Goal: Find specific page/section: Find specific page/section

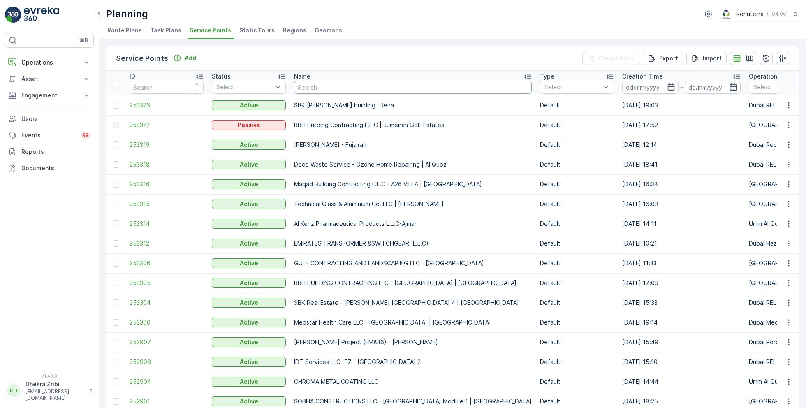
click at [321, 88] on input "text" at bounding box center [413, 87] width 238 height 13
type input "italian"
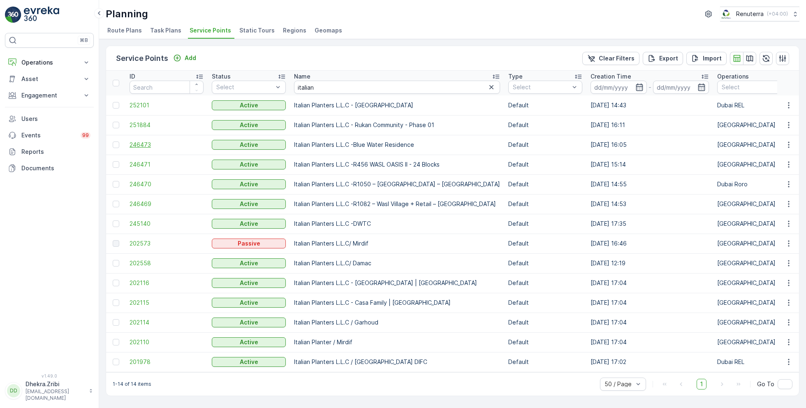
click at [146, 143] on span "246473" at bounding box center [166, 145] width 74 height 8
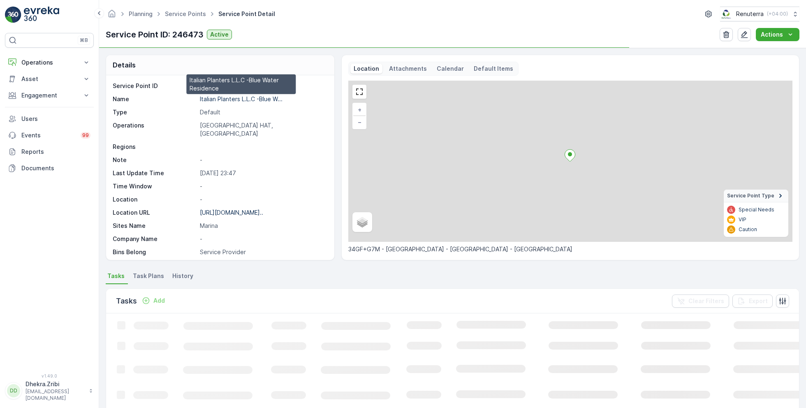
click at [240, 97] on p "Italian Planters L.L.C -Blue W..." at bounding box center [241, 98] width 83 height 7
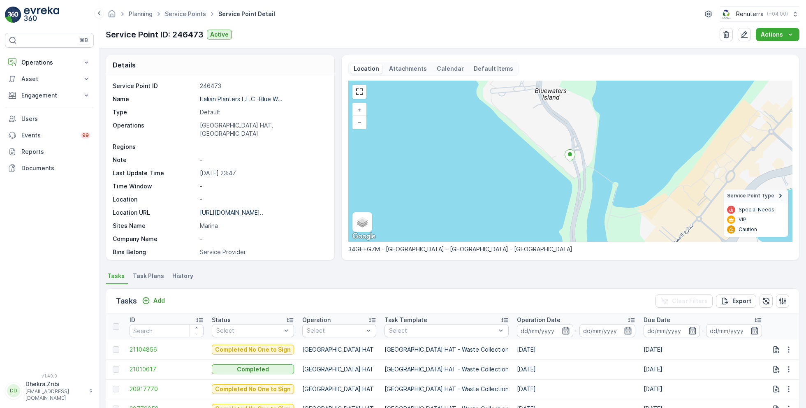
click at [190, 17] on span "Service Points" at bounding box center [185, 14] width 44 height 8
click at [197, 13] on link "Service Points" at bounding box center [185, 13] width 41 height 7
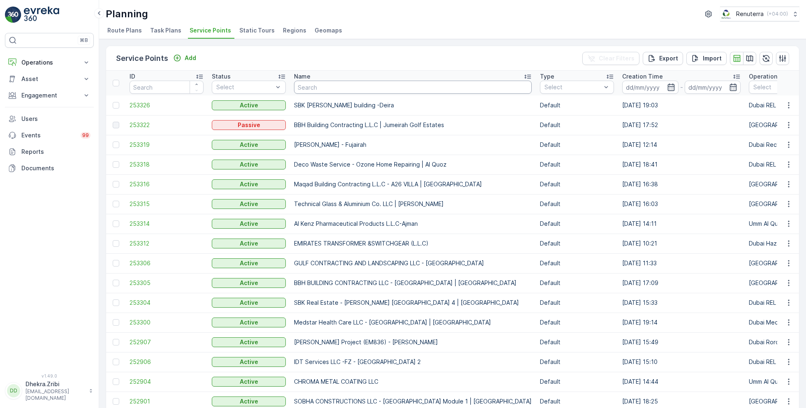
click at [328, 90] on input "text" at bounding box center [413, 87] width 238 height 13
type input "vaahan"
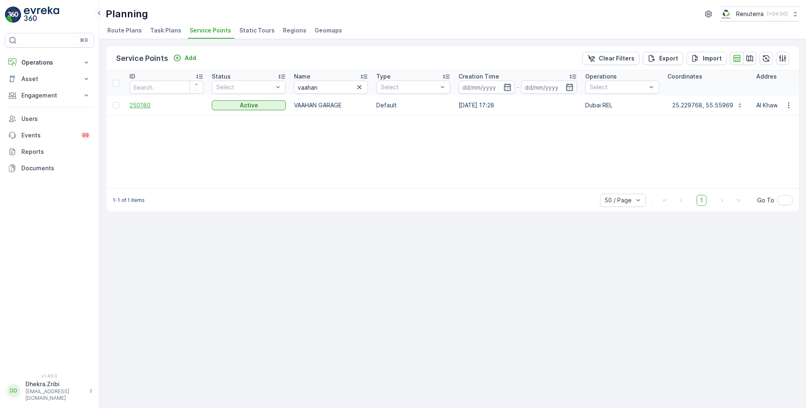
click at [152, 105] on span "250180" at bounding box center [166, 105] width 74 height 8
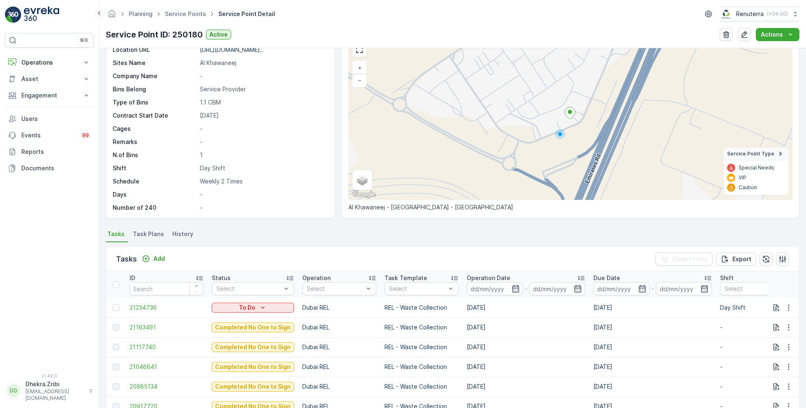
scroll to position [44, 0]
click at [511, 287] on icon "button" at bounding box center [515, 287] width 8 height 8
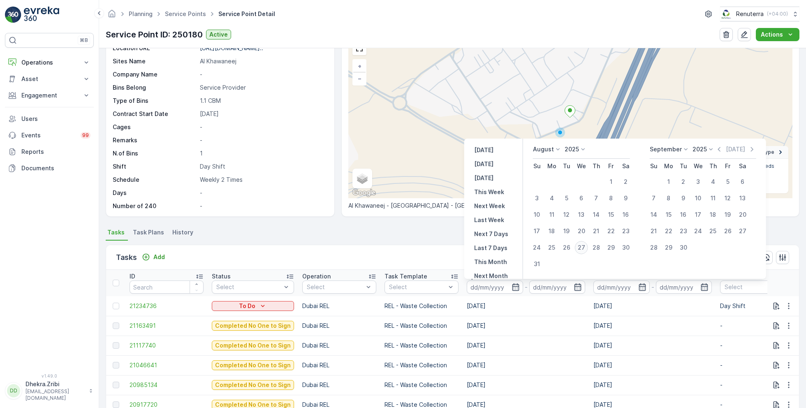
click at [583, 247] on div "27" at bounding box center [581, 247] width 13 height 13
type input "[DATE]"
click at [583, 247] on div "27" at bounding box center [581, 247] width 13 height 13
type input "[DATE]"
click at [368, 232] on ul "Tasks Task Plans History" at bounding box center [453, 234] width 694 height 14
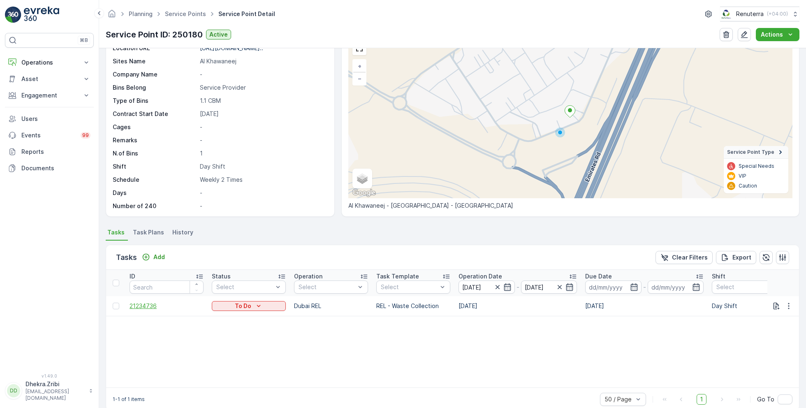
click at [145, 305] on span "21234736" at bounding box center [166, 306] width 74 height 8
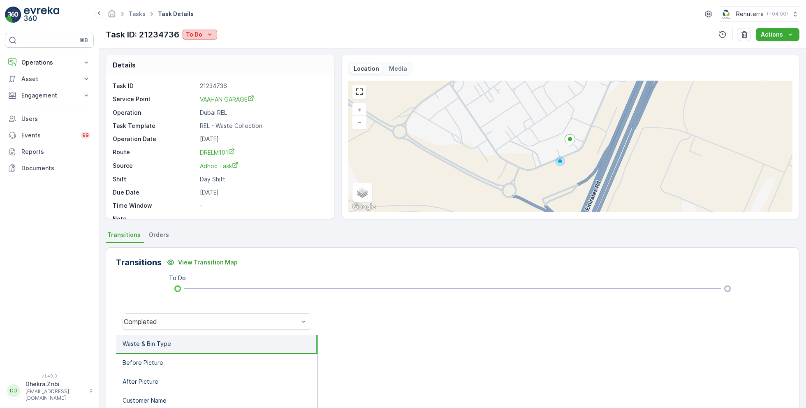
click at [209, 34] on icon "To Do" at bounding box center [210, 34] width 8 height 8
click at [218, 46] on div "Completed" at bounding box center [227, 47] width 85 height 12
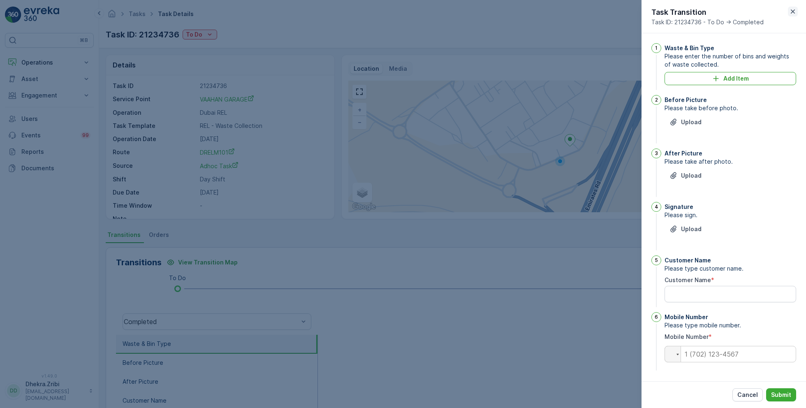
click at [794, 14] on icon "button" at bounding box center [792, 11] width 8 height 8
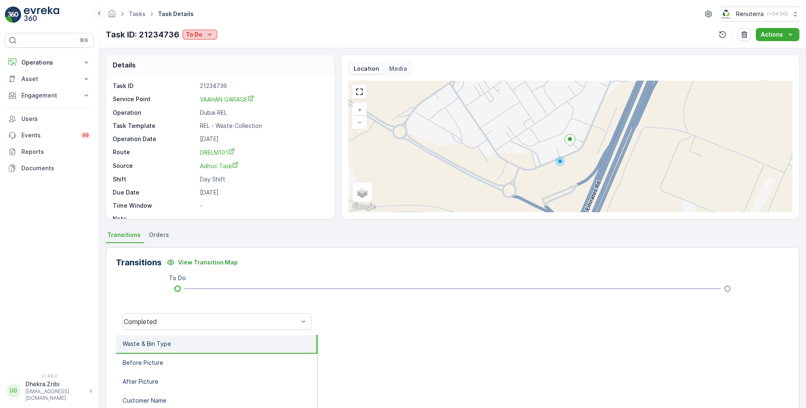
click at [210, 30] on button "To Do" at bounding box center [200, 35] width 35 height 10
click at [237, 82] on span "Completed No One to Sign" at bounding box center [225, 81] width 75 height 8
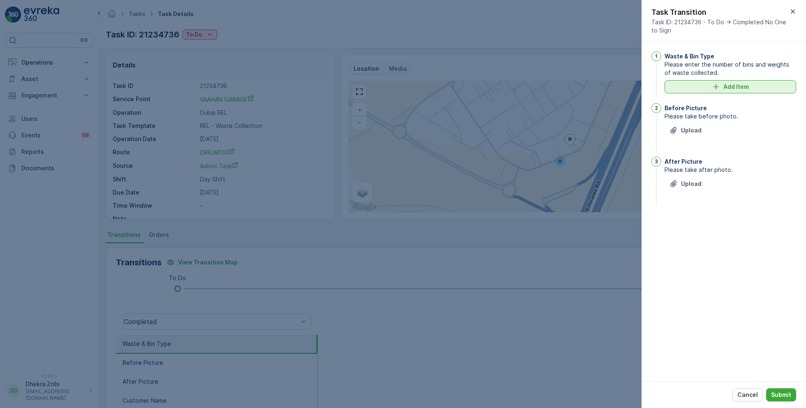
click at [720, 83] on div "Add Item" at bounding box center [730, 87] width 122 height 8
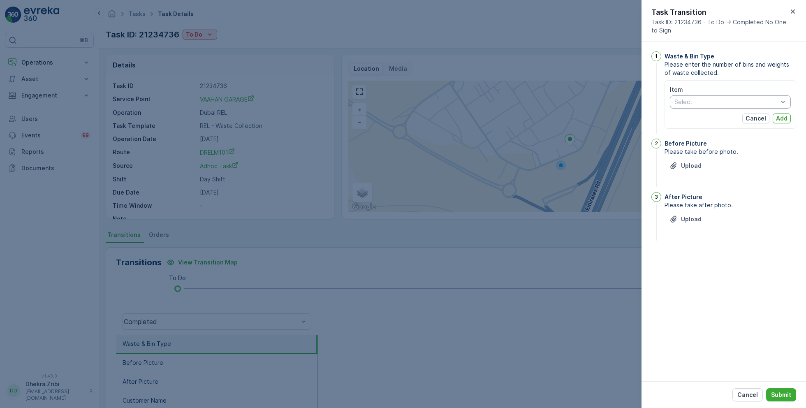
click at [711, 104] on div at bounding box center [725, 102] width 105 height 7
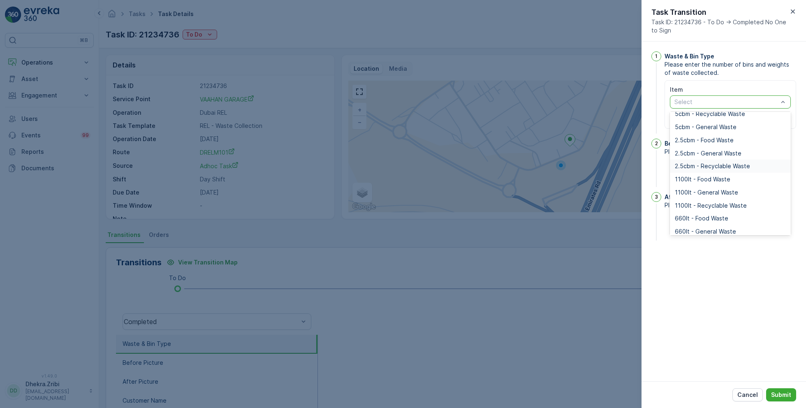
scroll to position [49, 0]
click at [709, 190] on span "1100lt - General Waste" at bounding box center [706, 189] width 63 height 7
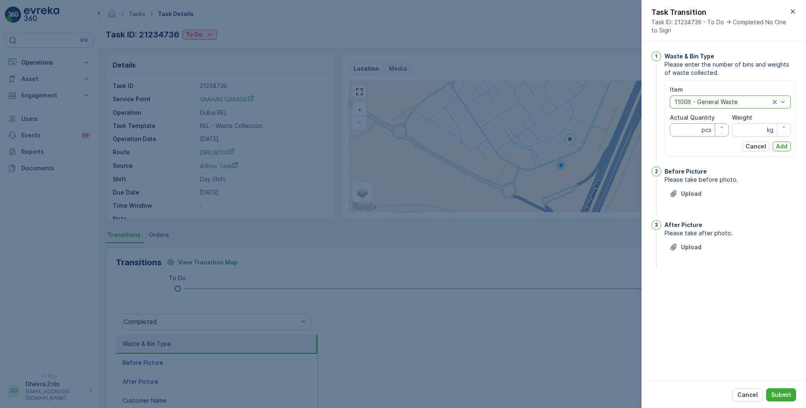
click at [689, 127] on Quantity "Actual Quantity" at bounding box center [699, 129] width 59 height 13
type Quantity "2"
click at [751, 129] on input "Weight" at bounding box center [761, 129] width 59 height 13
type input "0"
click at [783, 142] on p "Add" at bounding box center [782, 146] width 12 height 8
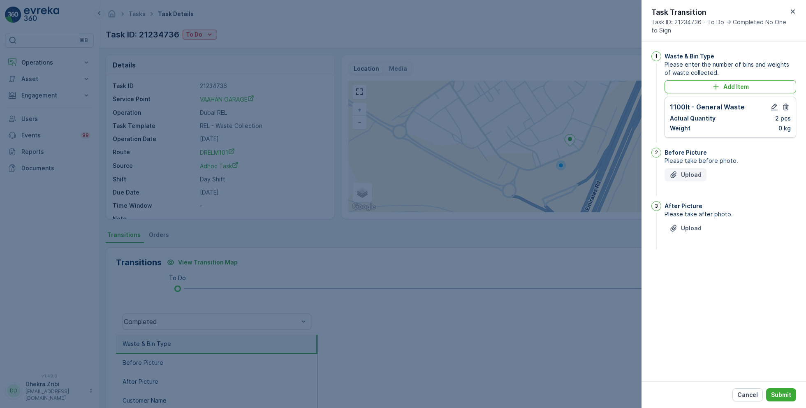
click at [694, 171] on p "Upload" at bounding box center [691, 175] width 21 height 8
click at [689, 268] on p "Upload" at bounding box center [691, 269] width 21 height 8
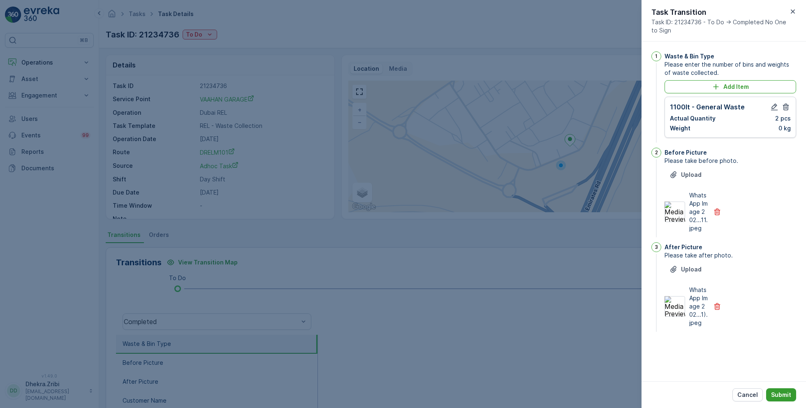
click at [784, 393] on p "Submit" at bounding box center [781, 395] width 20 height 8
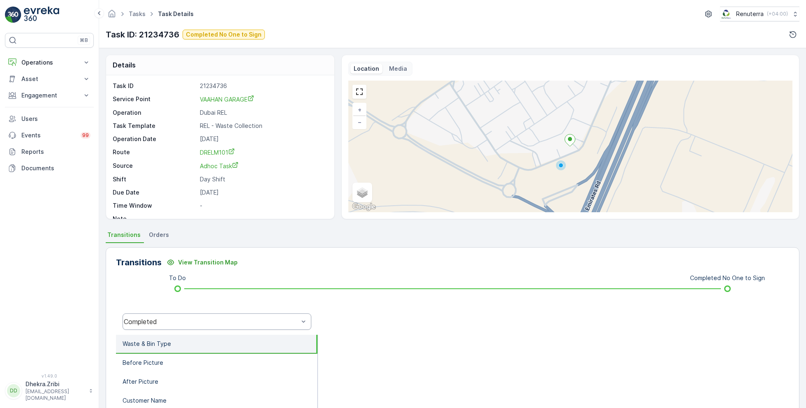
click at [212, 315] on div "Completed" at bounding box center [217, 321] width 189 height 16
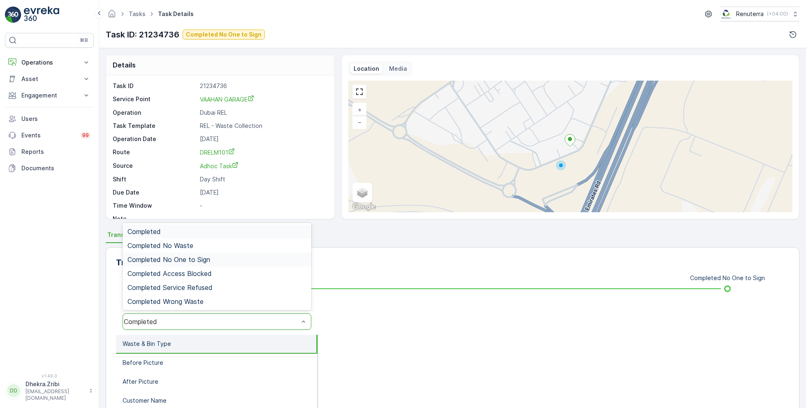
click at [210, 258] on div "Completed No One to Sign" at bounding box center [216, 259] width 179 height 7
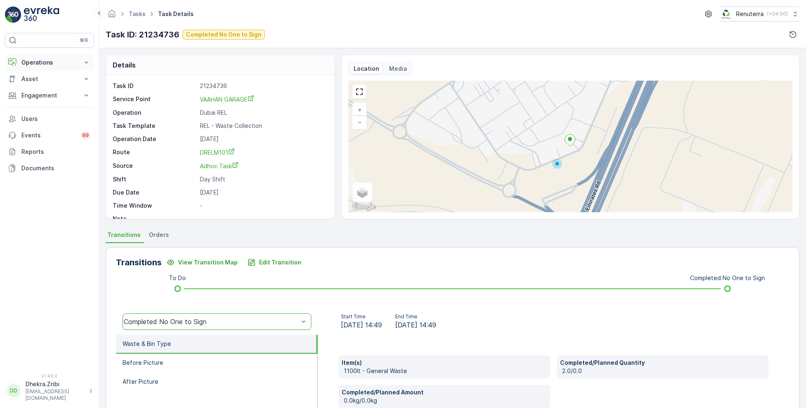
click at [46, 66] on button "Operations" at bounding box center [49, 62] width 89 height 16
click at [42, 87] on p "Planning" at bounding box center [32, 88] width 23 height 8
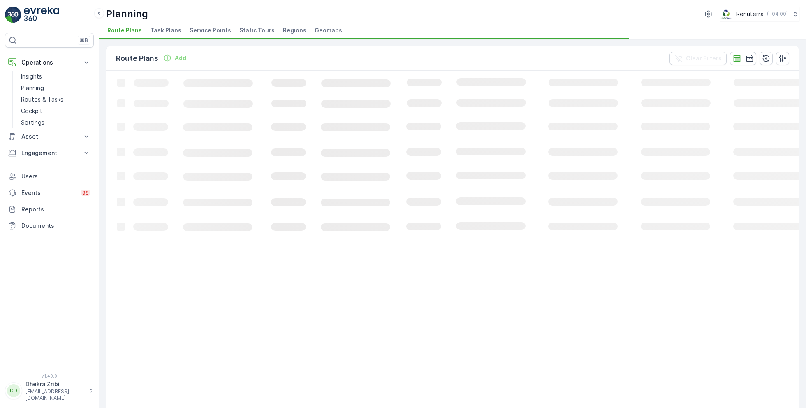
click at [210, 29] on span "Service Points" at bounding box center [211, 30] width 42 height 8
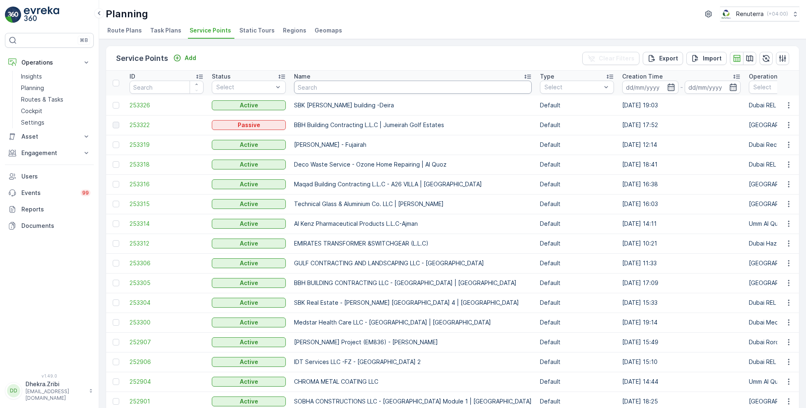
click at [368, 92] on input "text" at bounding box center [413, 87] width 238 height 13
type input "[PERSON_NAME]"
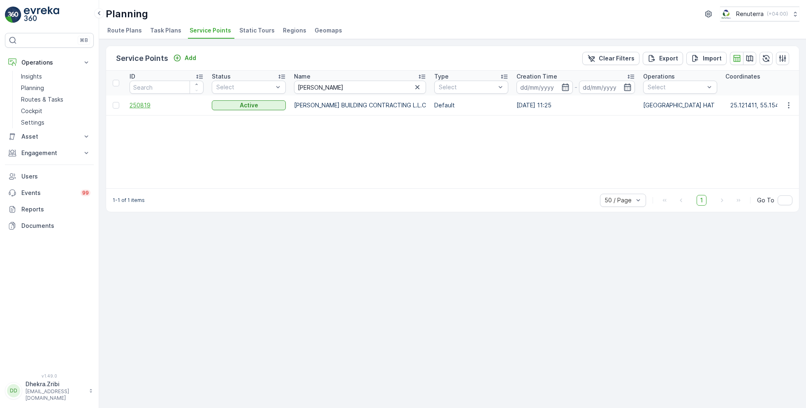
click at [144, 105] on span "250819" at bounding box center [166, 105] width 74 height 8
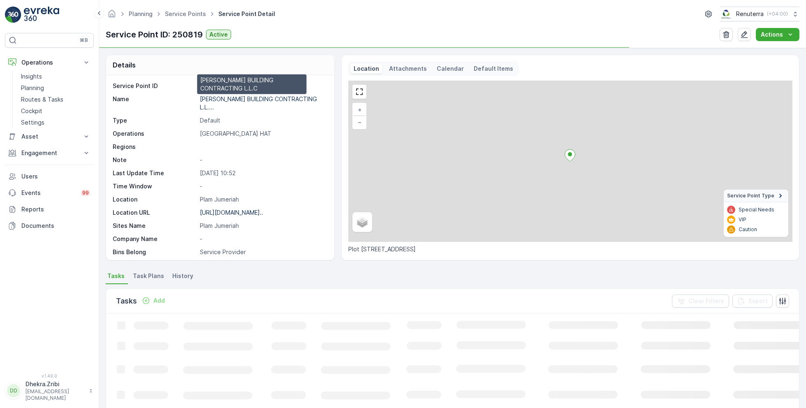
click at [245, 99] on p "[PERSON_NAME] BUILDING CONTRACTING L.L...." at bounding box center [258, 102] width 117 height 15
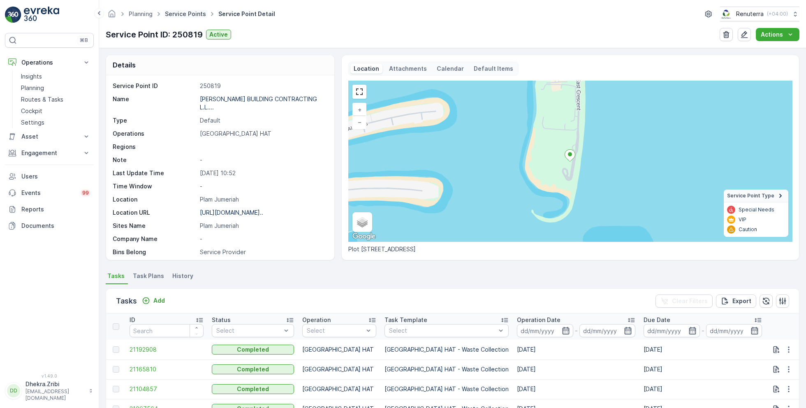
click at [183, 11] on link "Service Points" at bounding box center [185, 13] width 41 height 7
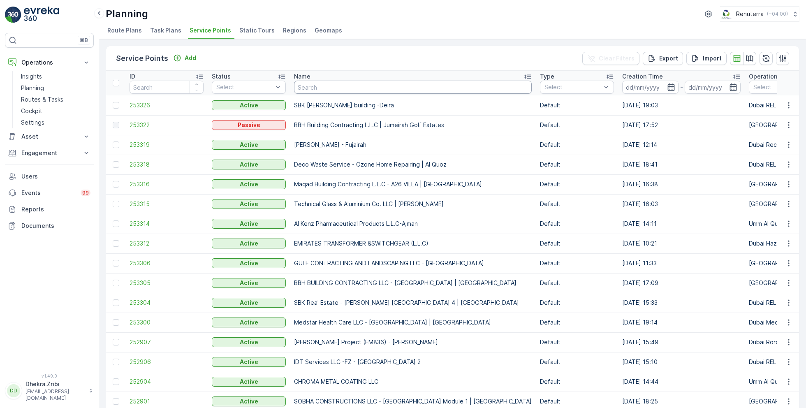
click at [324, 84] on input "text" at bounding box center [413, 87] width 238 height 13
type input "aljaw"
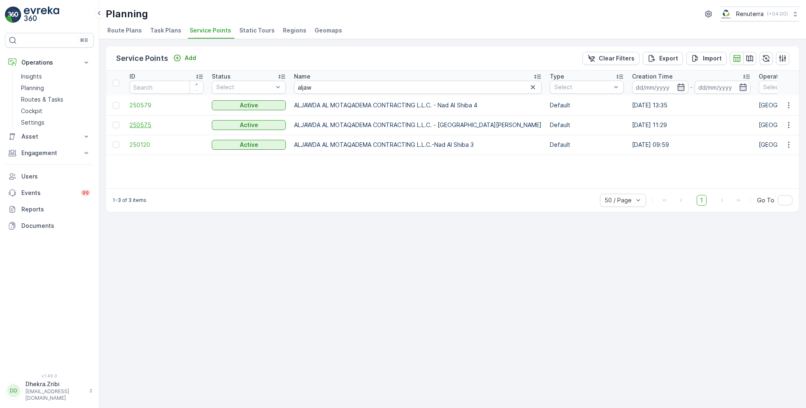
click at [143, 124] on span "250575" at bounding box center [166, 125] width 74 height 8
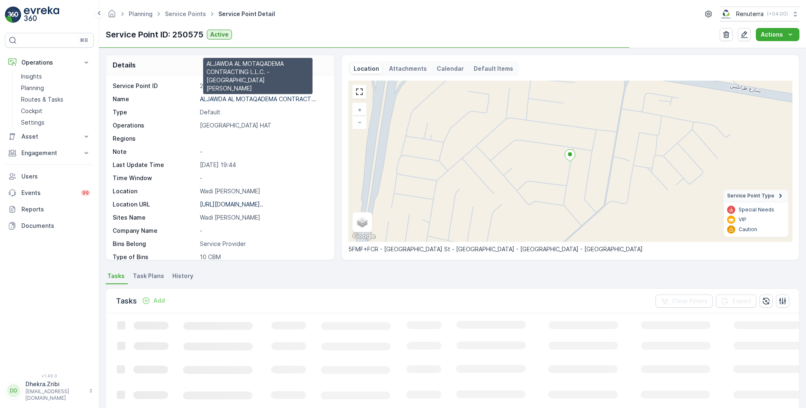
click at [240, 99] on p "ALJAWDA AL MOTAQADEMA CONTRACT..." at bounding box center [258, 98] width 116 height 7
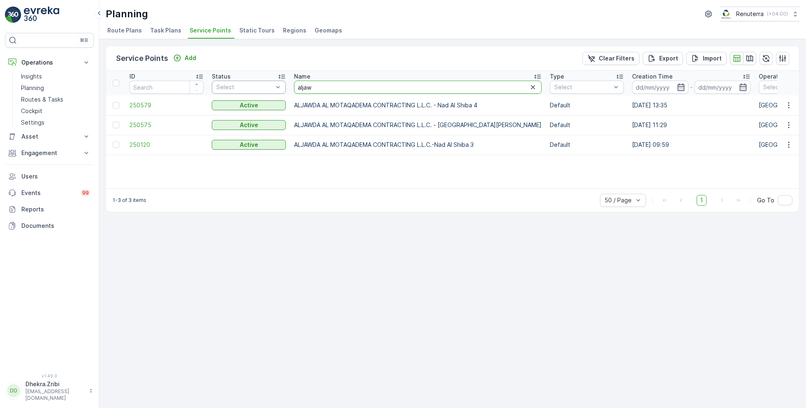
drag, startPoint x: 319, startPoint y: 90, endPoint x: 243, endPoint y: 81, distance: 75.9
type input "besix"
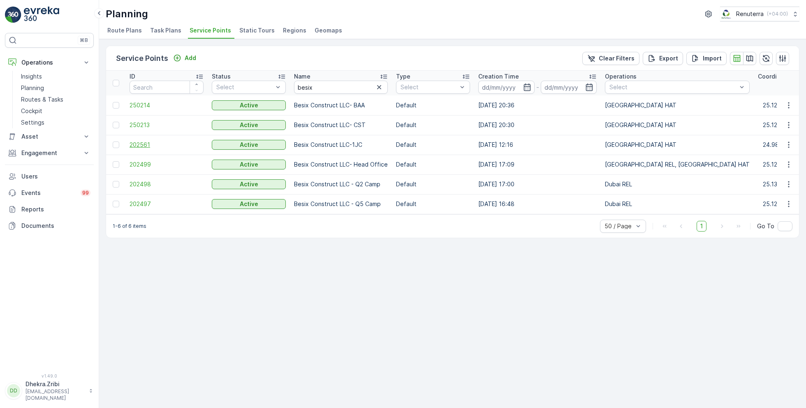
click at [141, 142] on span "202561" at bounding box center [166, 145] width 74 height 8
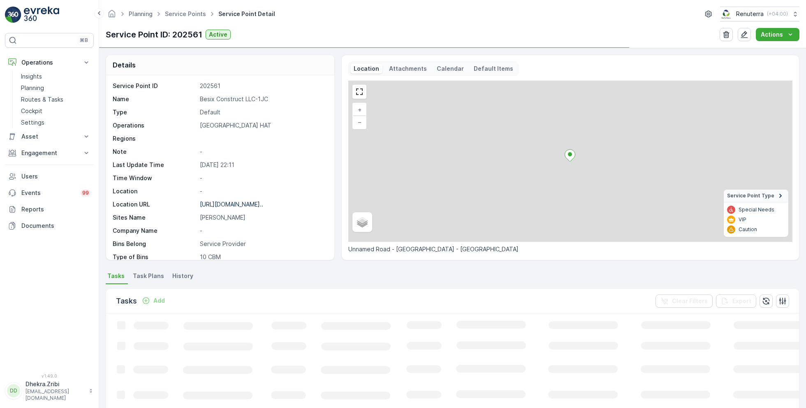
click at [222, 100] on p "Besix Construct LLC-1JC" at bounding box center [263, 99] width 126 height 8
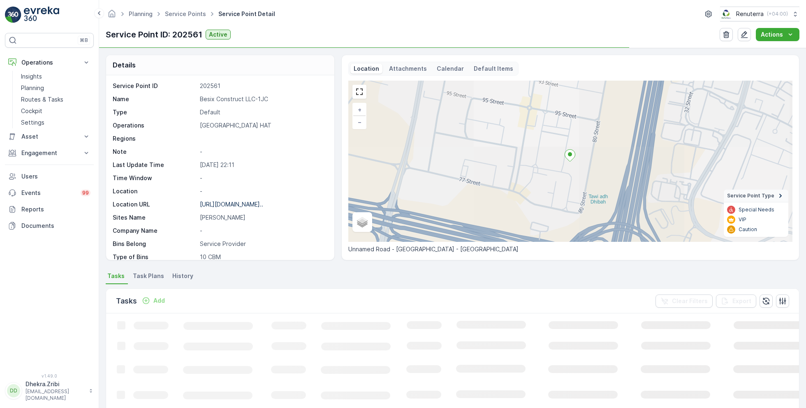
click at [222, 100] on p "Besix Construct LLC-1JC" at bounding box center [263, 99] width 126 height 8
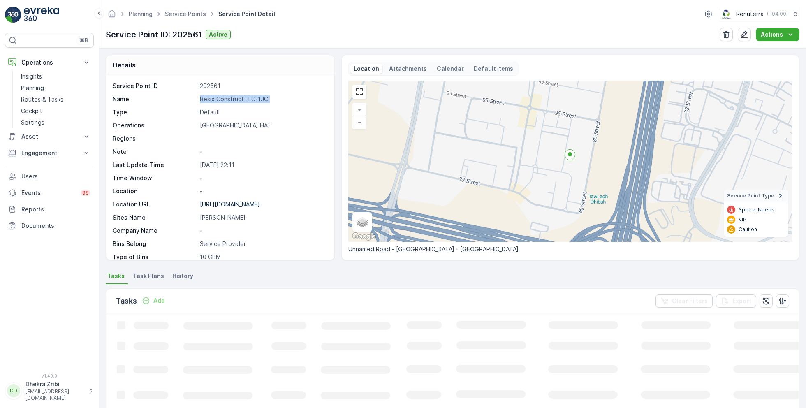
copy p "Besix Construct LLC-1JC"
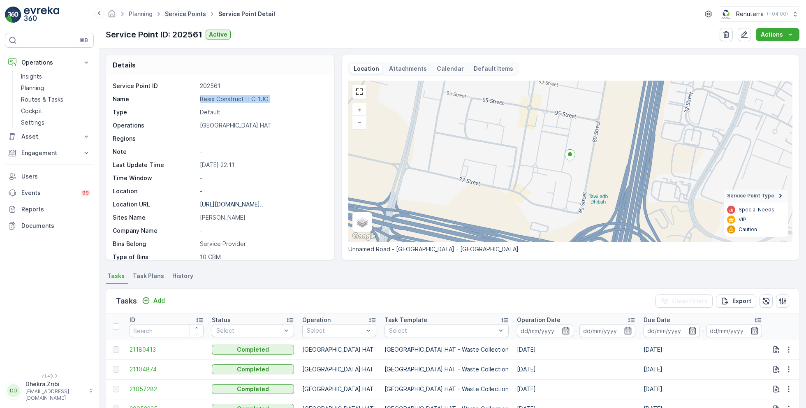
click at [187, 15] on link "Service Points" at bounding box center [185, 13] width 41 height 7
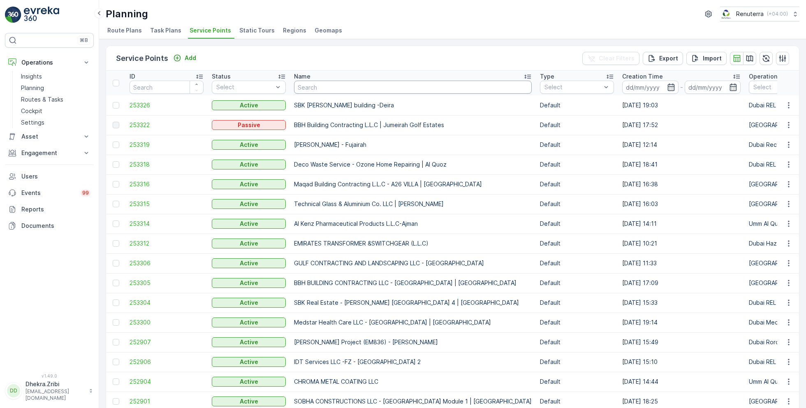
click at [345, 88] on input "text" at bounding box center [413, 87] width 238 height 13
type input "been"
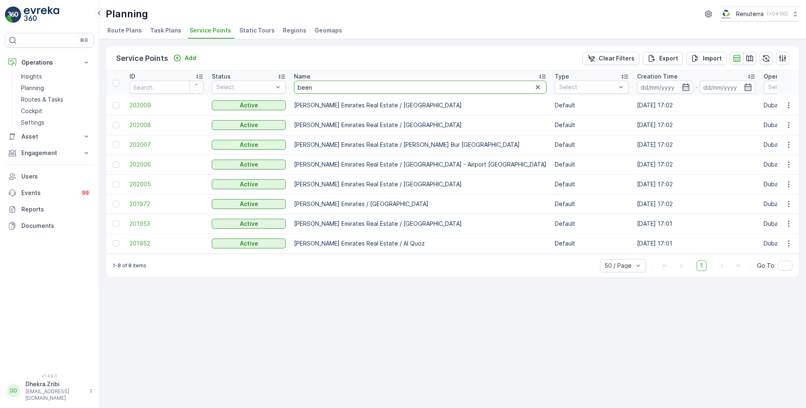
click at [325, 85] on input "been" at bounding box center [420, 87] width 252 height 13
type input "bee"
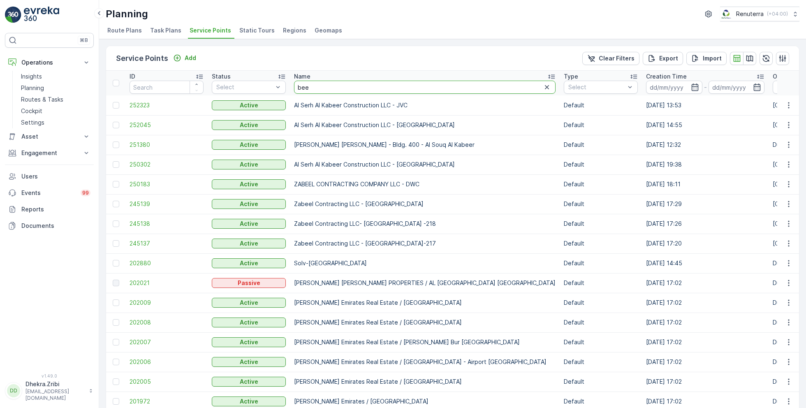
click at [317, 85] on input "bee" at bounding box center [424, 87] width 261 height 13
type input "[PERSON_NAME]"
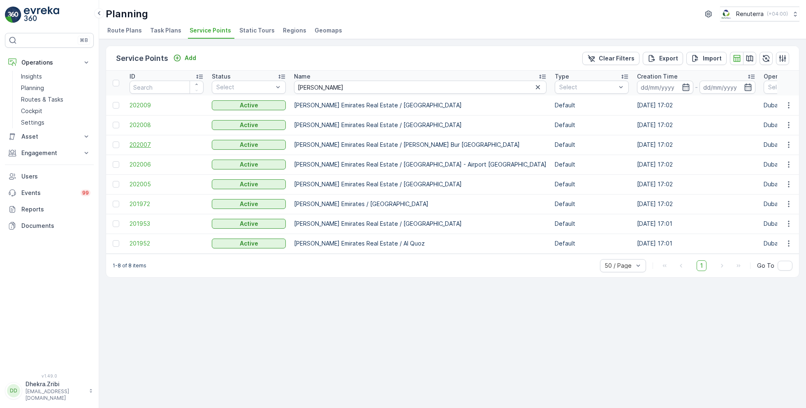
click at [141, 141] on span "202007" at bounding box center [166, 145] width 74 height 8
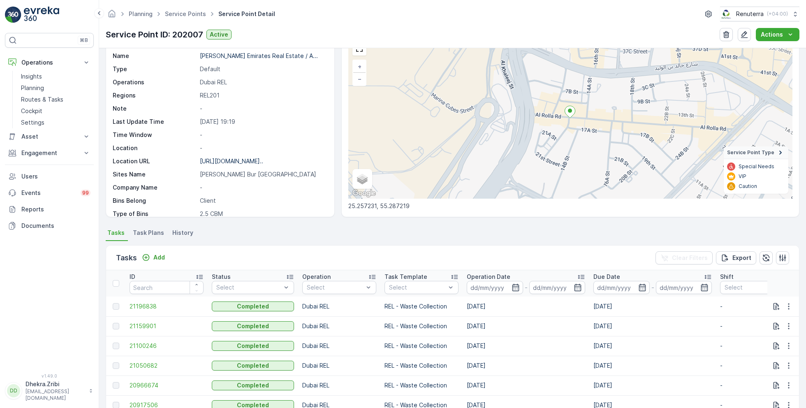
scroll to position [41, 0]
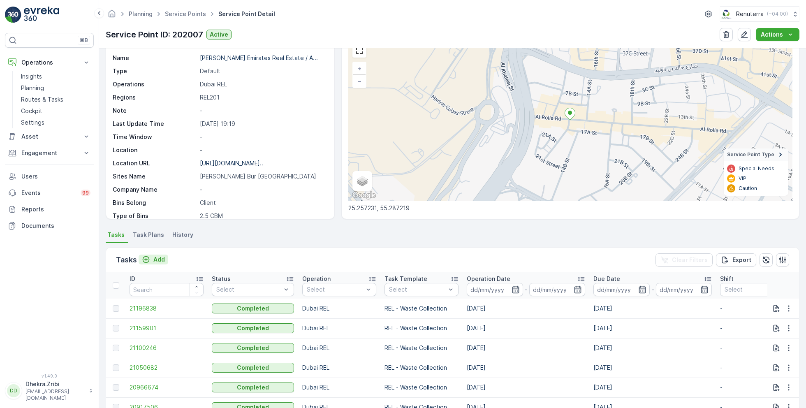
click at [156, 257] on p "Add" at bounding box center [159, 259] width 12 height 8
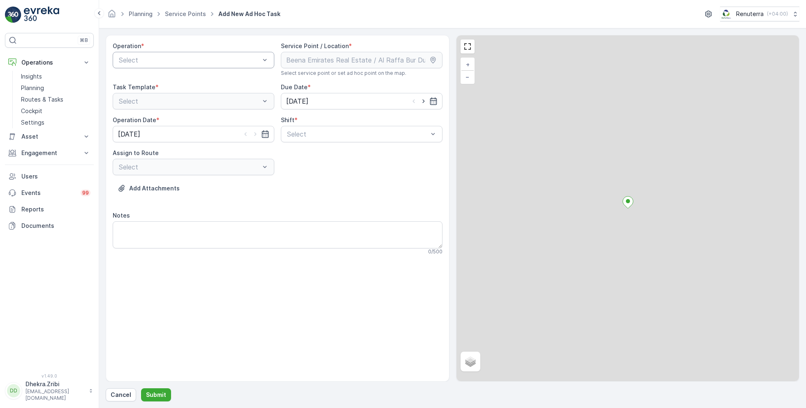
click at [206, 58] on div at bounding box center [189, 59] width 143 height 7
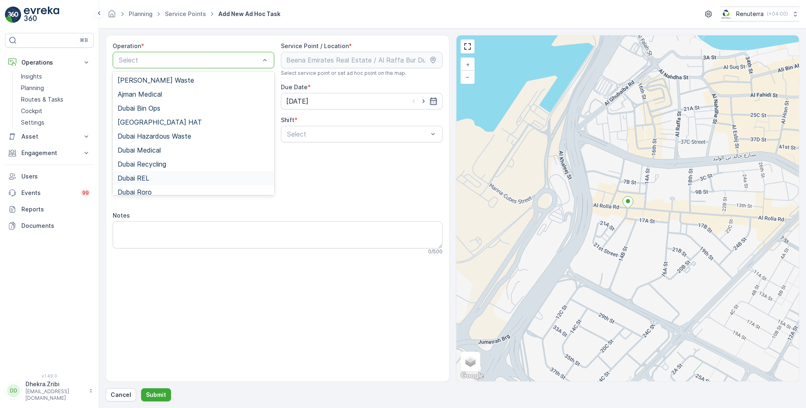
click at [146, 176] on span "Dubai REL" at bounding box center [134, 177] width 32 height 7
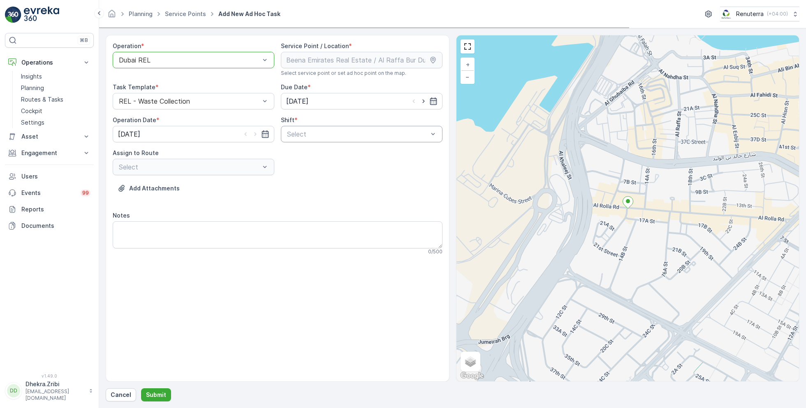
click at [326, 132] on div at bounding box center [357, 133] width 143 height 7
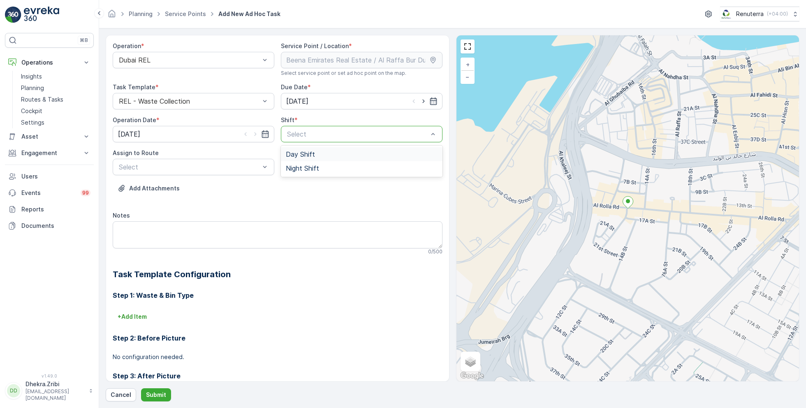
click at [299, 153] on span "Day Shift" at bounding box center [300, 153] width 29 height 7
click at [314, 128] on div "Day Shift" at bounding box center [362, 134] width 162 height 16
click at [302, 165] on span "Night Shift" at bounding box center [302, 167] width 33 height 7
click at [230, 170] on div at bounding box center [189, 166] width 143 height 7
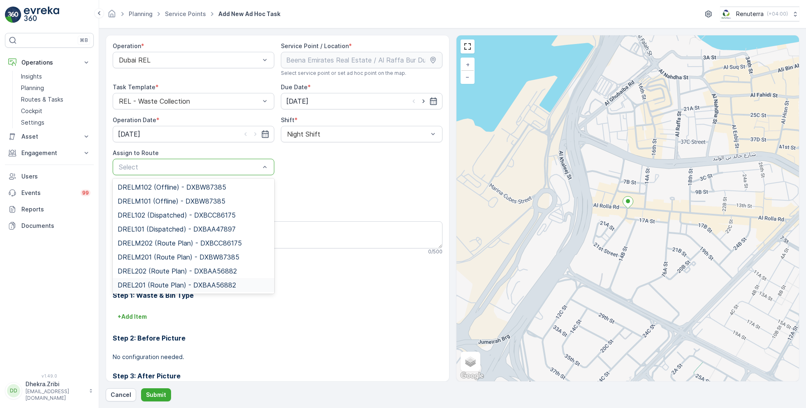
click at [153, 285] on span "DREL201 (Route Plan) - DXBAA56882" at bounding box center [177, 284] width 118 height 7
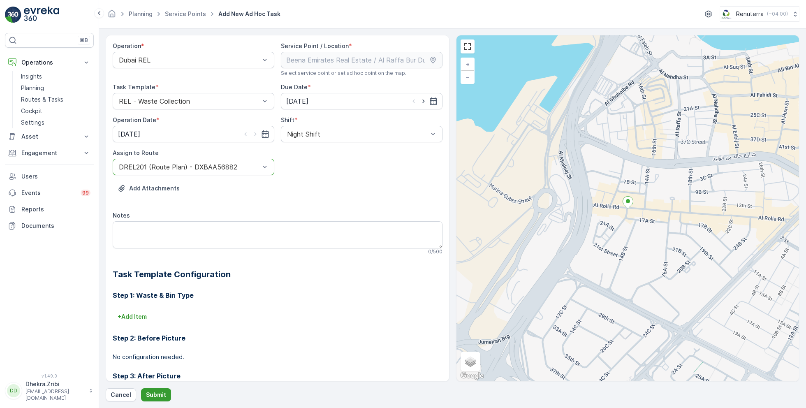
click at [148, 396] on p "Submit" at bounding box center [156, 395] width 20 height 8
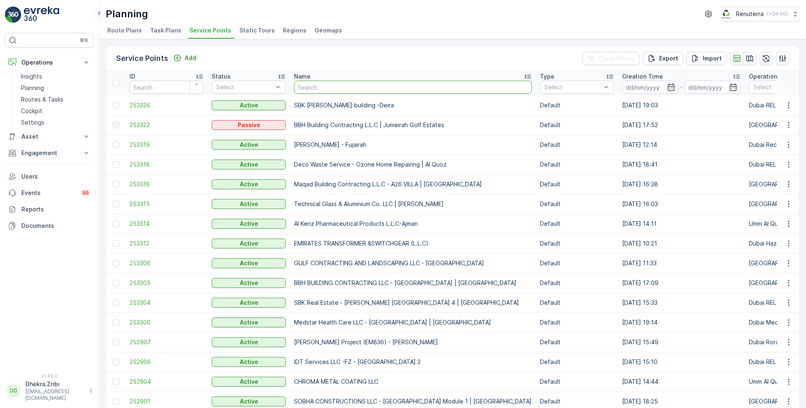
click at [322, 87] on input "text" at bounding box center [413, 87] width 238 height 13
type input "nabc"
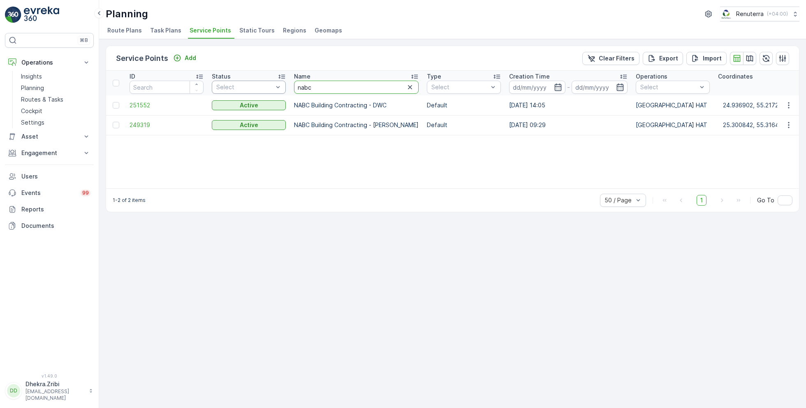
drag, startPoint x: 320, startPoint y: 90, endPoint x: 282, endPoint y: 89, distance: 38.7
type input "disco"
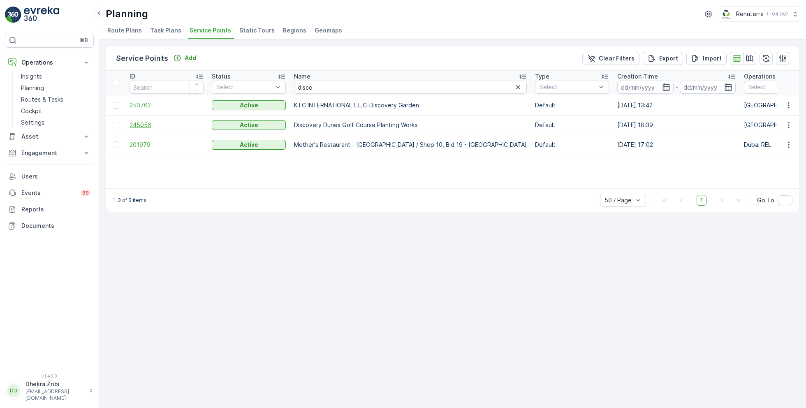
click at [141, 121] on span "245056" at bounding box center [166, 125] width 74 height 8
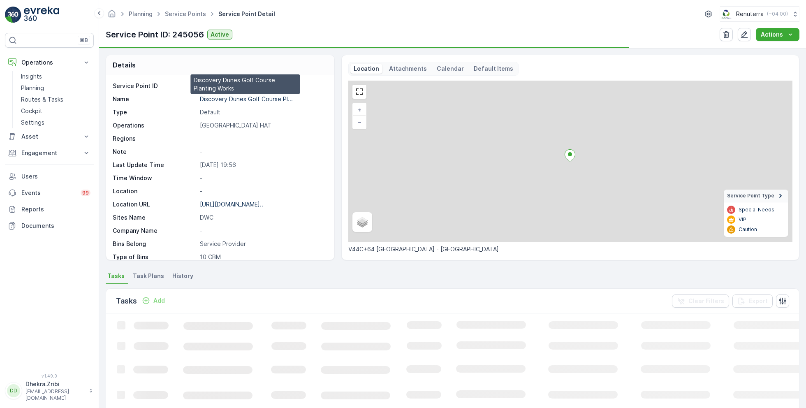
click at [233, 98] on p "Discovery Dunes Golf Course Pl..." at bounding box center [246, 98] width 93 height 7
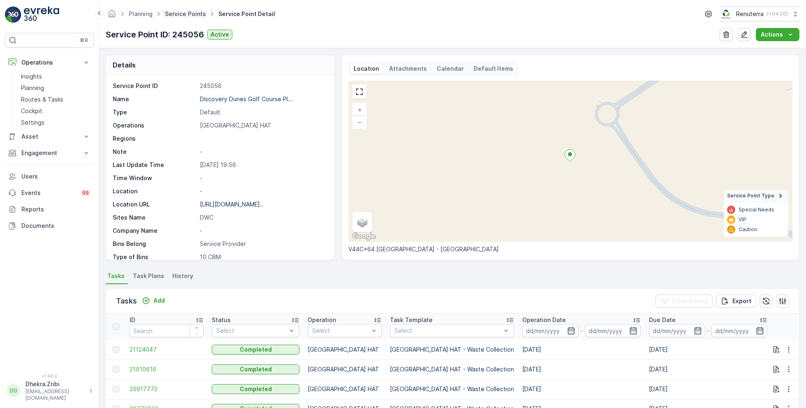
click at [186, 14] on link "Service Points" at bounding box center [185, 13] width 41 height 7
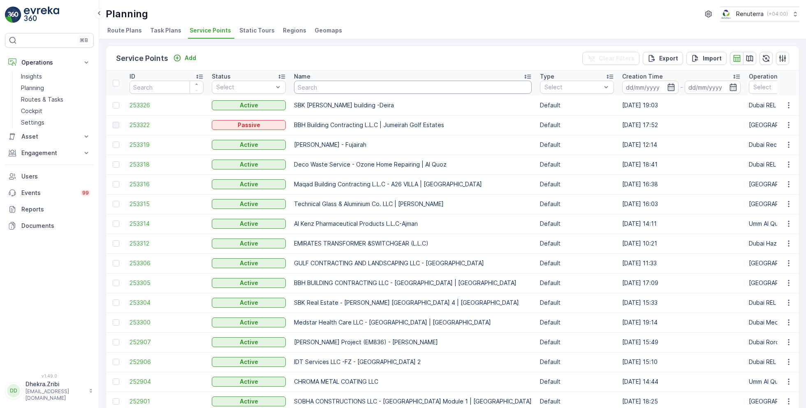
click at [317, 87] on input "text" at bounding box center [413, 87] width 238 height 13
type input "midas"
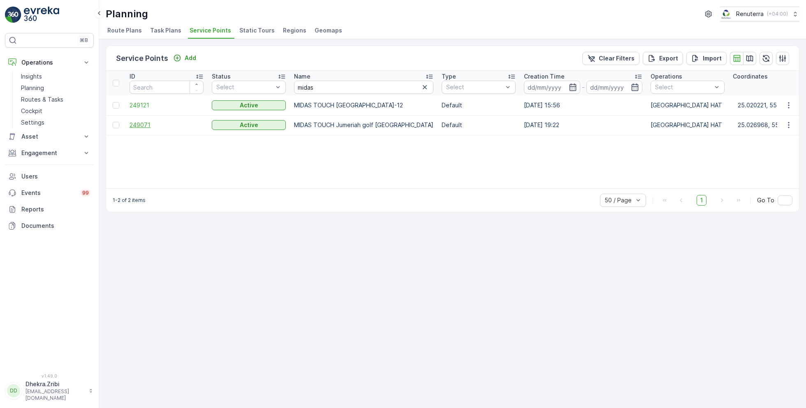
click at [147, 122] on span "249071" at bounding box center [166, 125] width 74 height 8
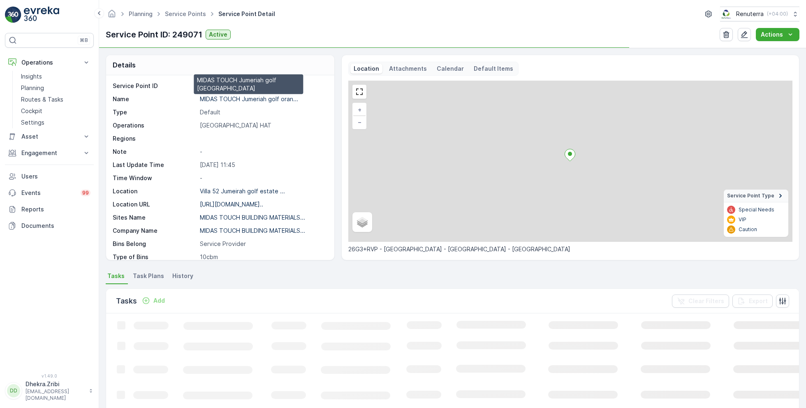
click at [228, 97] on p "MIDAS TOUCH Jumeriah golf oran..." at bounding box center [249, 98] width 98 height 7
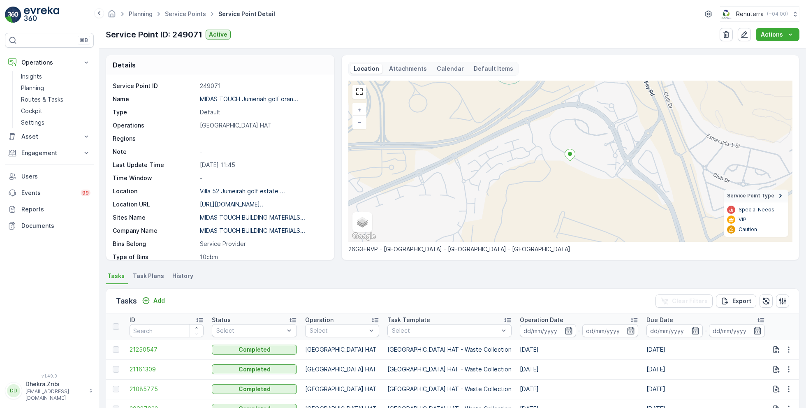
scroll to position [113, 0]
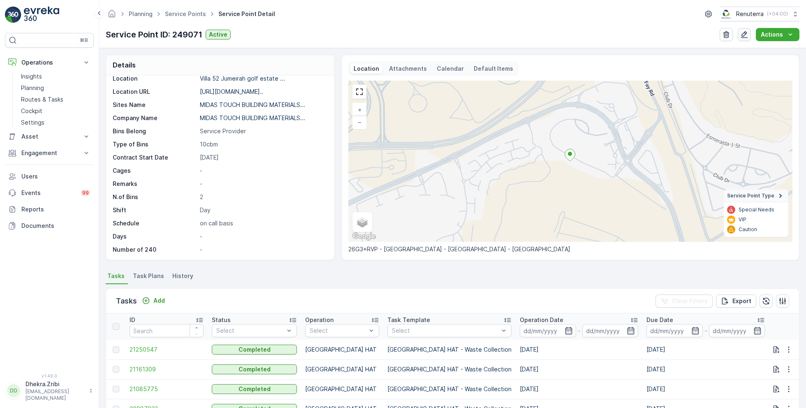
click at [742, 36] on icon "button" at bounding box center [744, 34] width 8 height 8
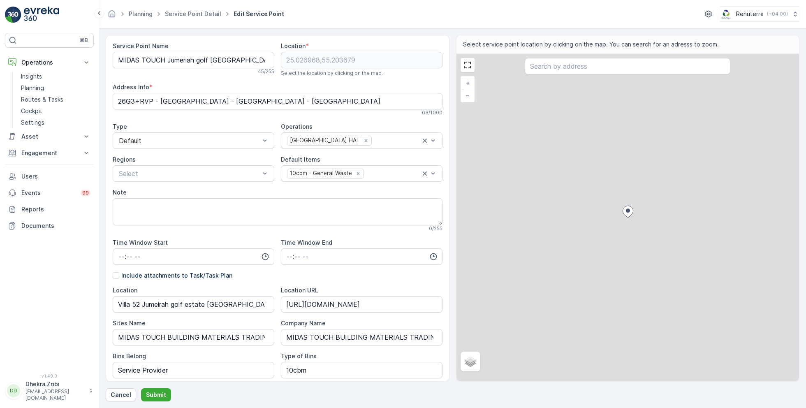
scroll to position [160, 0]
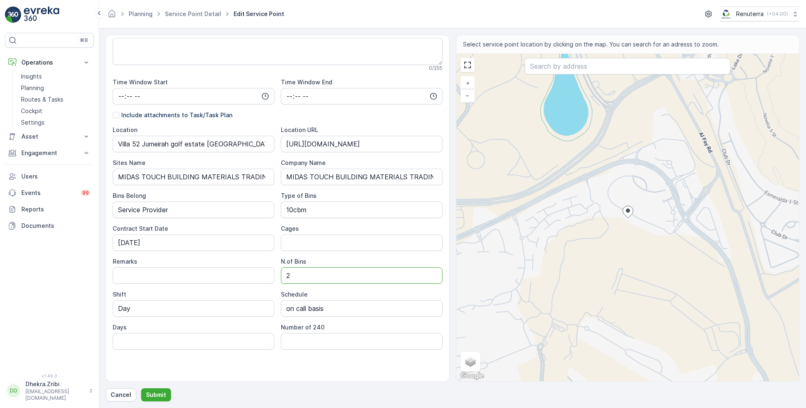
drag, startPoint x: 302, startPoint y: 274, endPoint x: 268, endPoint y: 274, distance: 34.1
click at [268, 274] on div "Location [GEOGRAPHIC_DATA] golf estate [GEOGRAPHIC_DATA] Location URL [URL][DOM…" at bounding box center [278, 238] width 330 height 224
click at [160, 395] on p "Submit" at bounding box center [156, 395] width 20 height 8
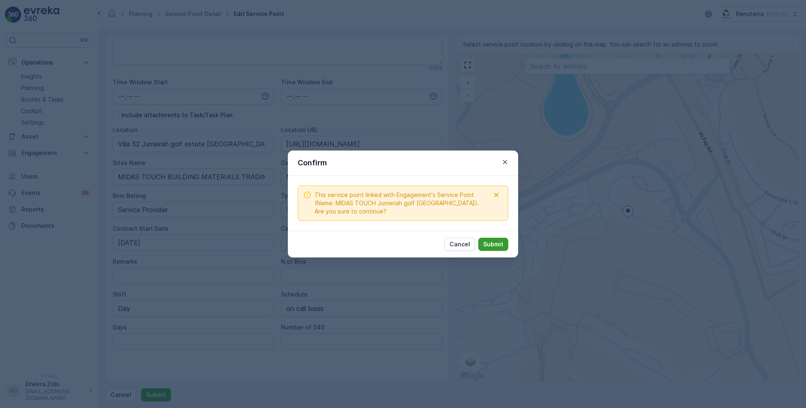
click at [497, 245] on p "Submit" at bounding box center [493, 244] width 20 height 8
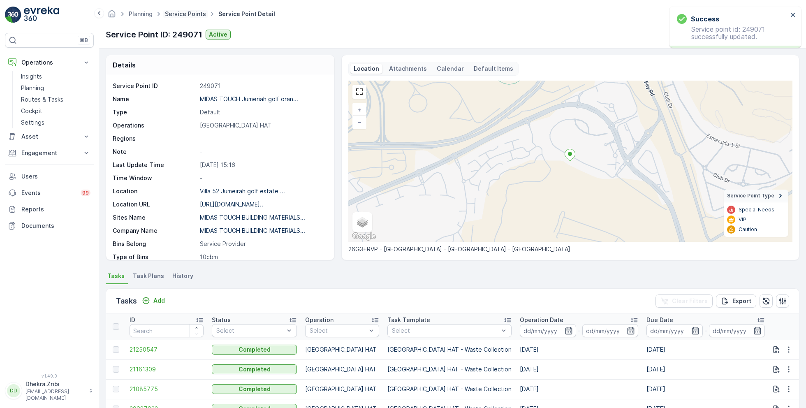
click at [196, 15] on link "Service Points" at bounding box center [185, 13] width 41 height 7
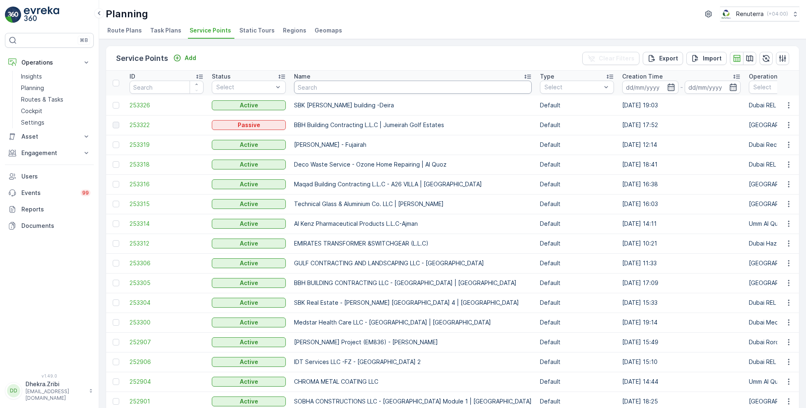
click at [345, 88] on input "text" at bounding box center [413, 87] width 238 height 13
type input "italian"
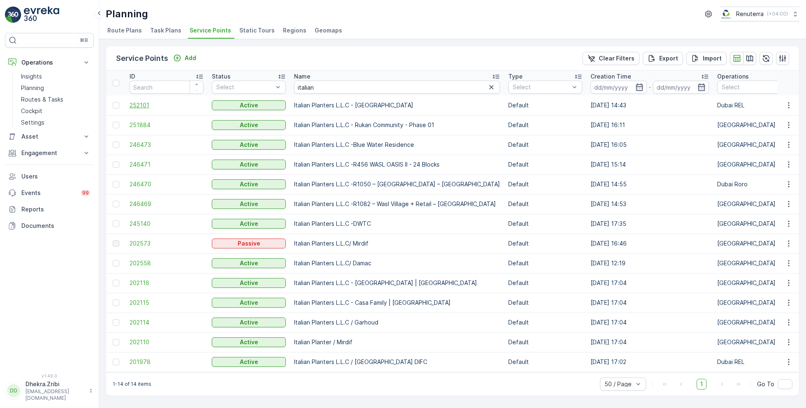
click at [138, 104] on span "252101" at bounding box center [166, 105] width 74 height 8
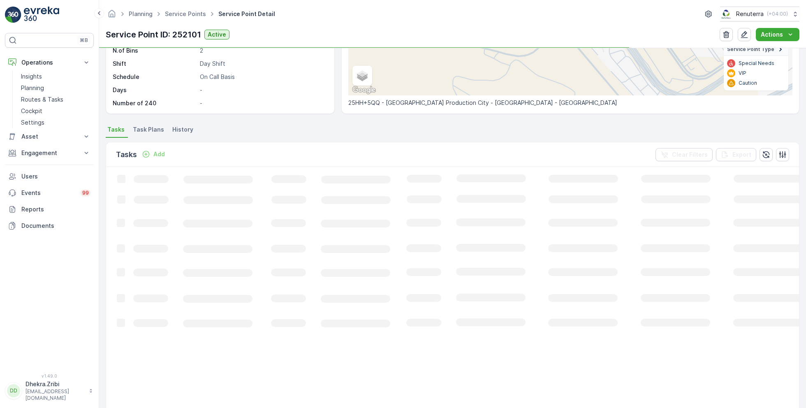
scroll to position [147, 0]
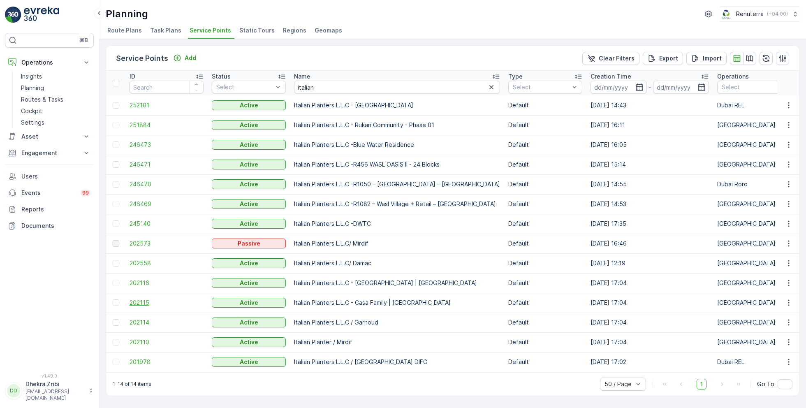
click at [137, 303] on span "202115" at bounding box center [166, 302] width 74 height 8
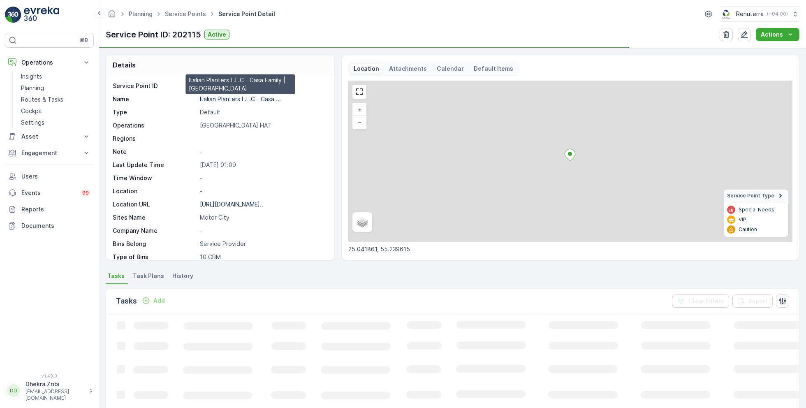
click at [261, 100] on p "Italian Planters L.L.C - Casa ..." at bounding box center [240, 98] width 81 height 7
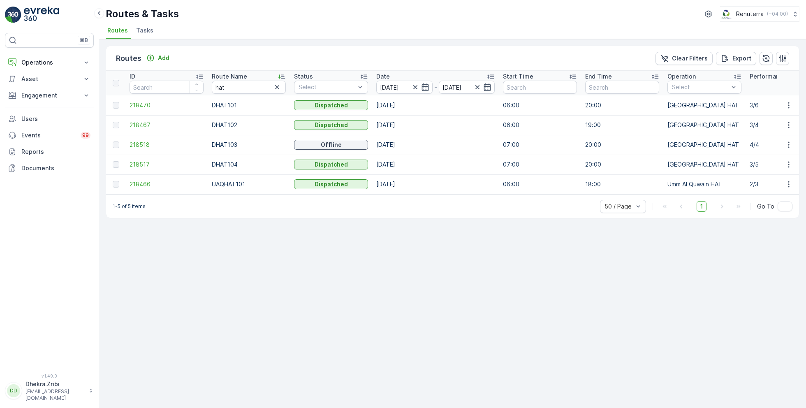
click at [140, 102] on span "218470" at bounding box center [166, 105] width 74 height 8
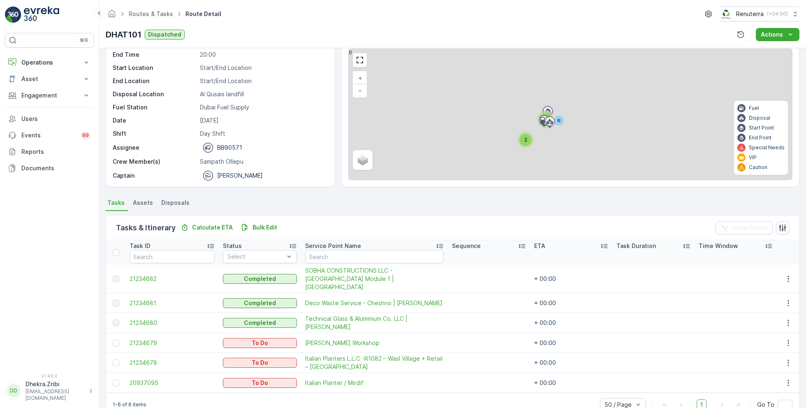
scroll to position [42, 0]
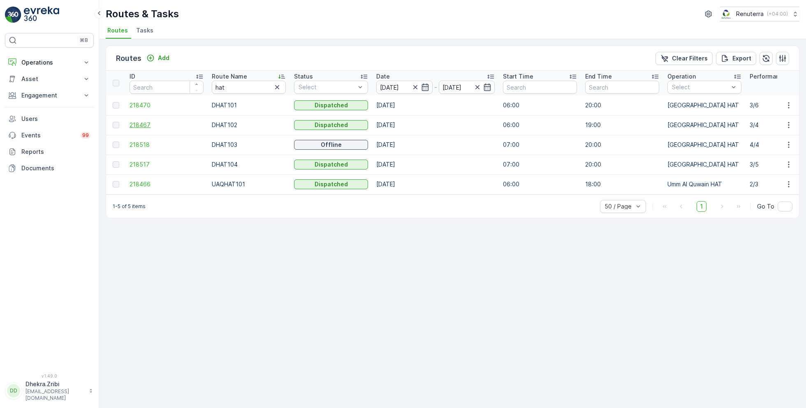
click at [146, 123] on span "218467" at bounding box center [166, 125] width 74 height 8
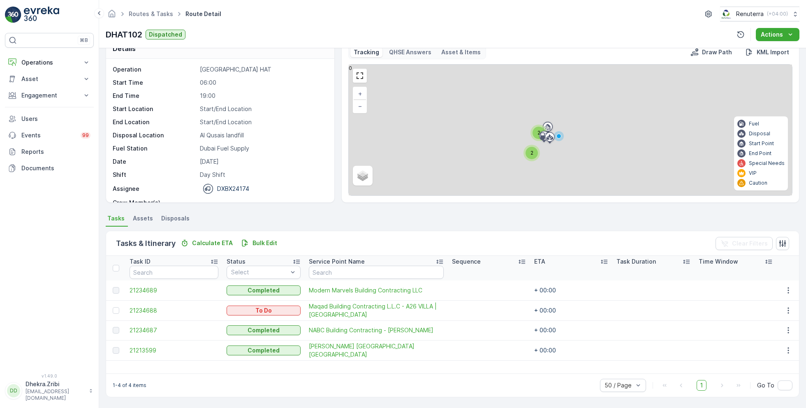
scroll to position [16, 0]
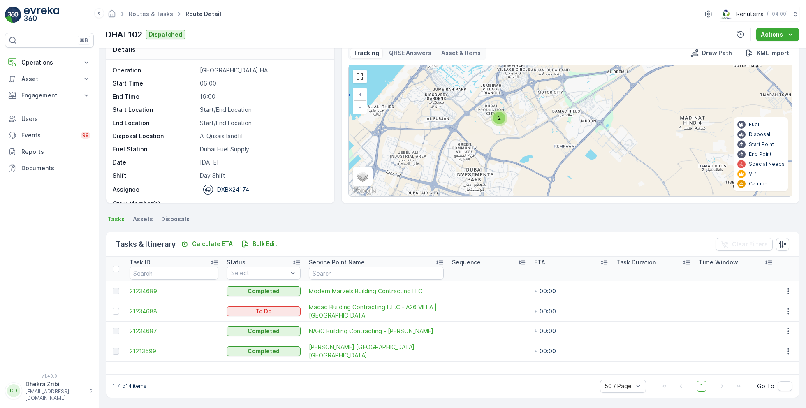
drag, startPoint x: 537, startPoint y: 90, endPoint x: 534, endPoint y: 160, distance: 69.1
click at [535, 160] on div "2 + − Satellite Roadmap Terrain Hybrid Leaflet Keyboard shortcuts Map Data Map …" at bounding box center [570, 130] width 443 height 131
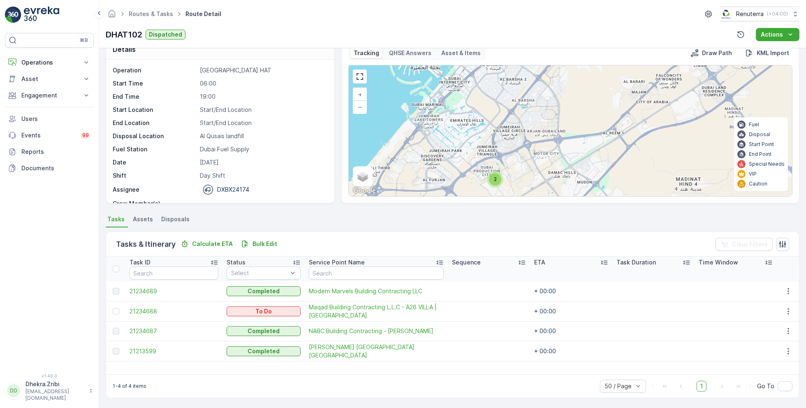
drag, startPoint x: 574, startPoint y: 107, endPoint x: 551, endPoint y: 176, distance: 72.2
click at [554, 169] on div "2 + − Satellite Roadmap Terrain Hybrid Leaflet Keyboard shortcuts Map Data Map …" at bounding box center [570, 130] width 443 height 131
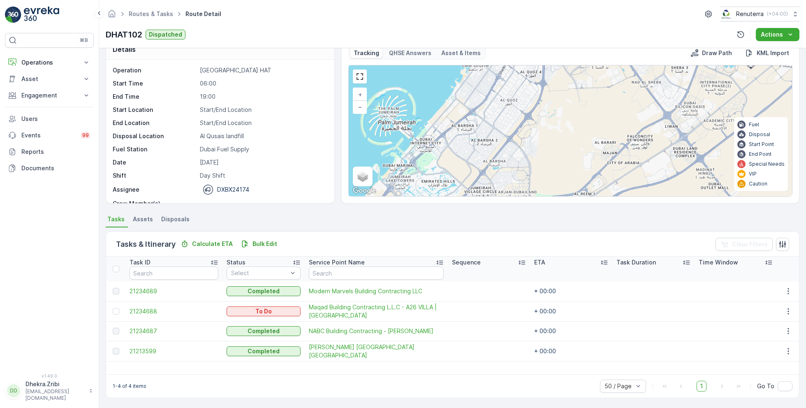
drag, startPoint x: 571, startPoint y: 109, endPoint x: 561, endPoint y: 171, distance: 62.0
click at [563, 164] on div "2 + − Satellite Roadmap Terrain Hybrid Leaflet Keyboard shortcuts Map Data Map …" at bounding box center [570, 130] width 443 height 131
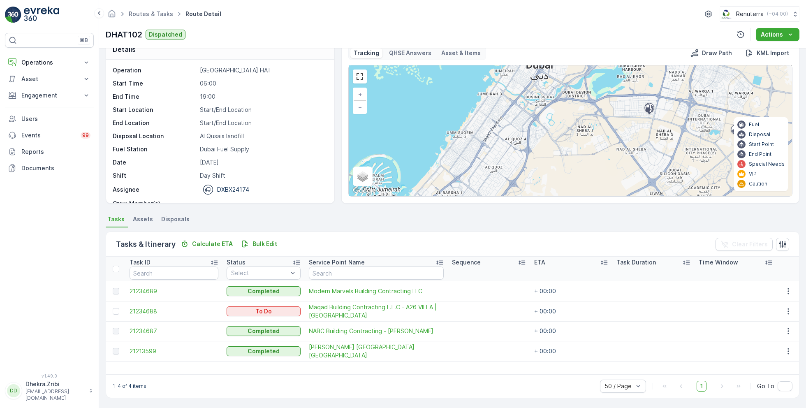
drag, startPoint x: 589, startPoint y: 120, endPoint x: 579, endPoint y: 171, distance: 52.7
click at [580, 170] on div "2 + − Satellite Roadmap Terrain Hybrid Leaflet Keyboard shortcuts Map Data Map …" at bounding box center [570, 130] width 443 height 131
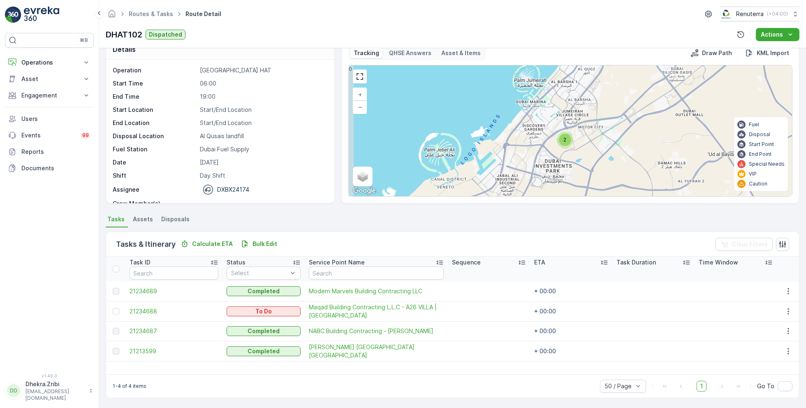
drag, startPoint x: 520, startPoint y: 158, endPoint x: 563, endPoint y: 53, distance: 113.2
click at [563, 53] on div "Tracking QHSE Answers Asset & Items Draw Path KML Import 2 + − Satellite Roadma…" at bounding box center [570, 121] width 444 height 150
click at [434, 239] on div "Tasks & Itinerary Calculate ETA Bulk Edit Clear Filters" at bounding box center [452, 244] width 693 height 25
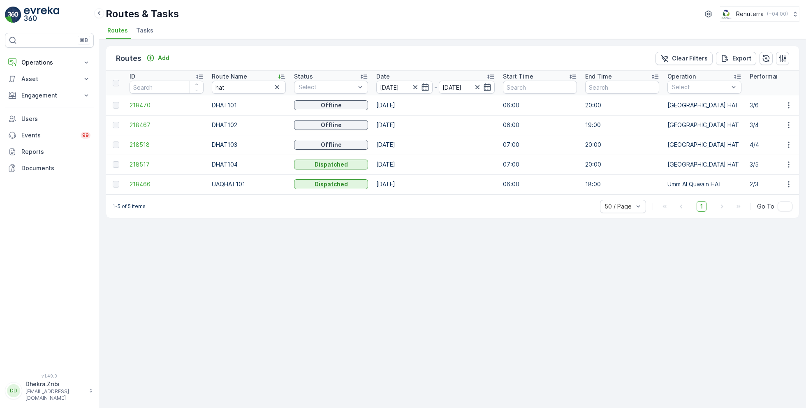
click at [139, 104] on span "218470" at bounding box center [166, 105] width 74 height 8
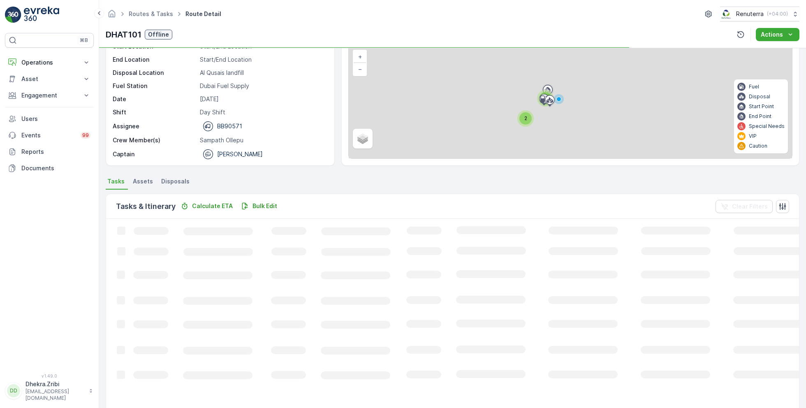
scroll to position [42, 0]
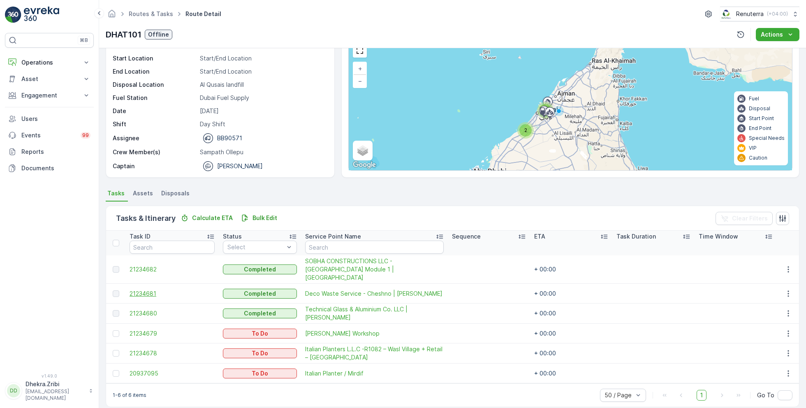
click at [148, 289] on span "21234681" at bounding box center [171, 293] width 85 height 8
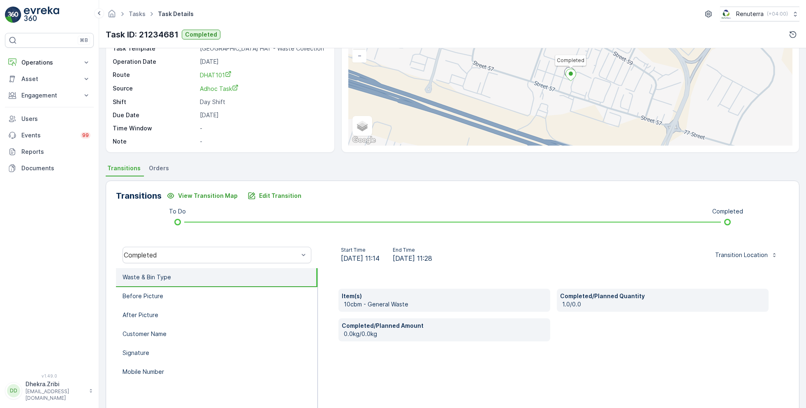
scroll to position [110, 0]
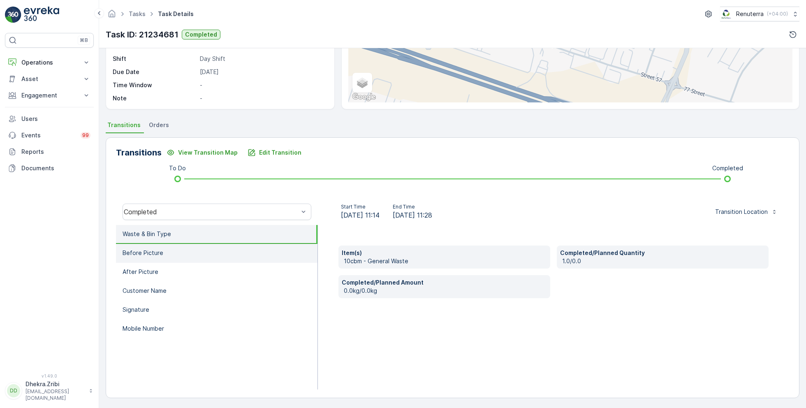
click at [171, 251] on li "Before Picture" at bounding box center [216, 253] width 201 height 19
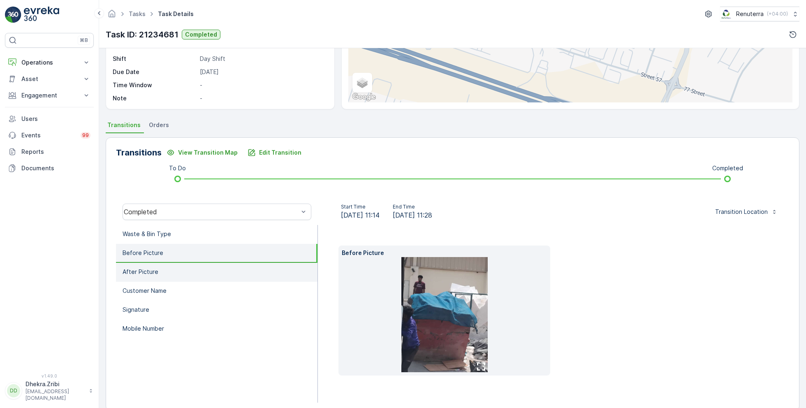
click at [174, 269] on li "After Picture" at bounding box center [216, 272] width 201 height 19
